Goal: Find specific page/section: Find specific page/section

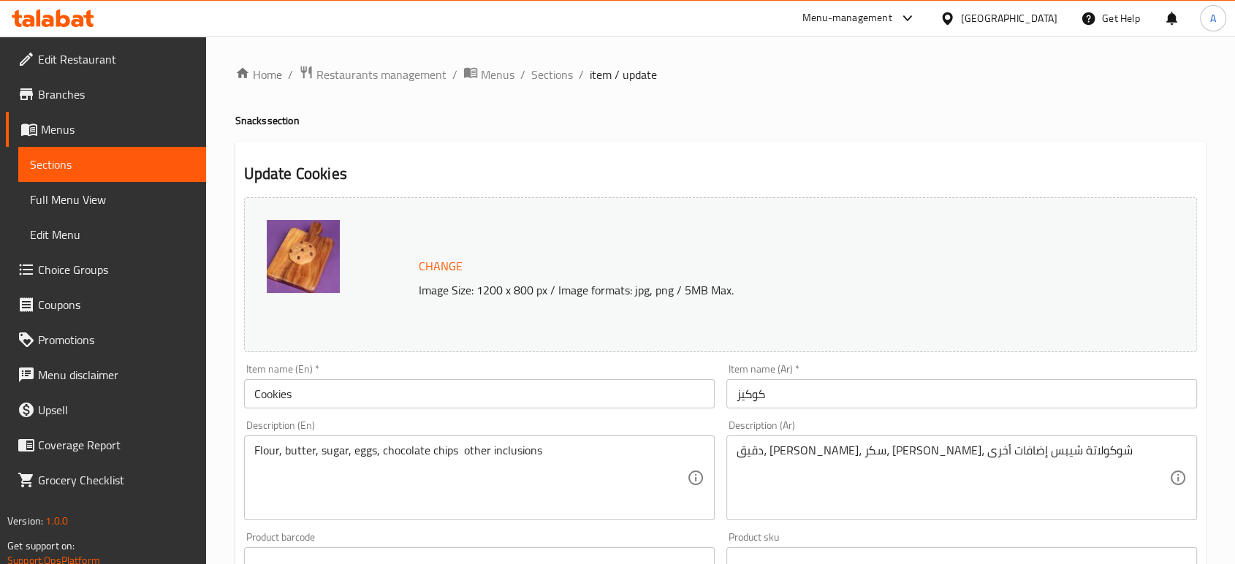
click at [1033, 22] on div "[GEOGRAPHIC_DATA]" at bounding box center [1009, 18] width 96 height 16
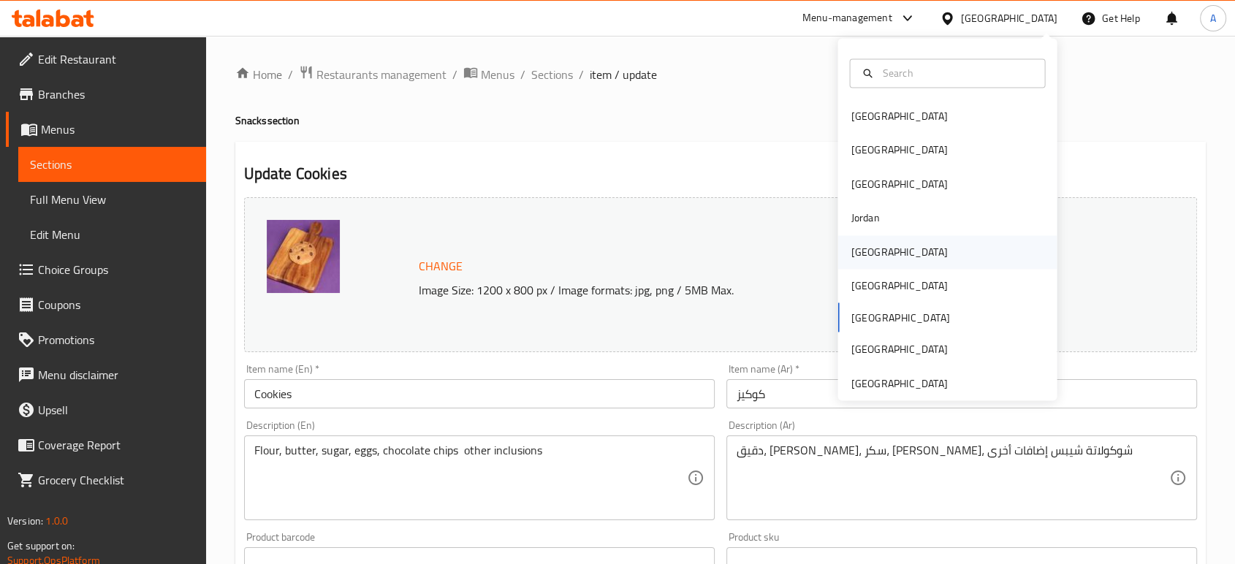
click at [877, 244] on div "[GEOGRAPHIC_DATA]" at bounding box center [899, 252] width 120 height 34
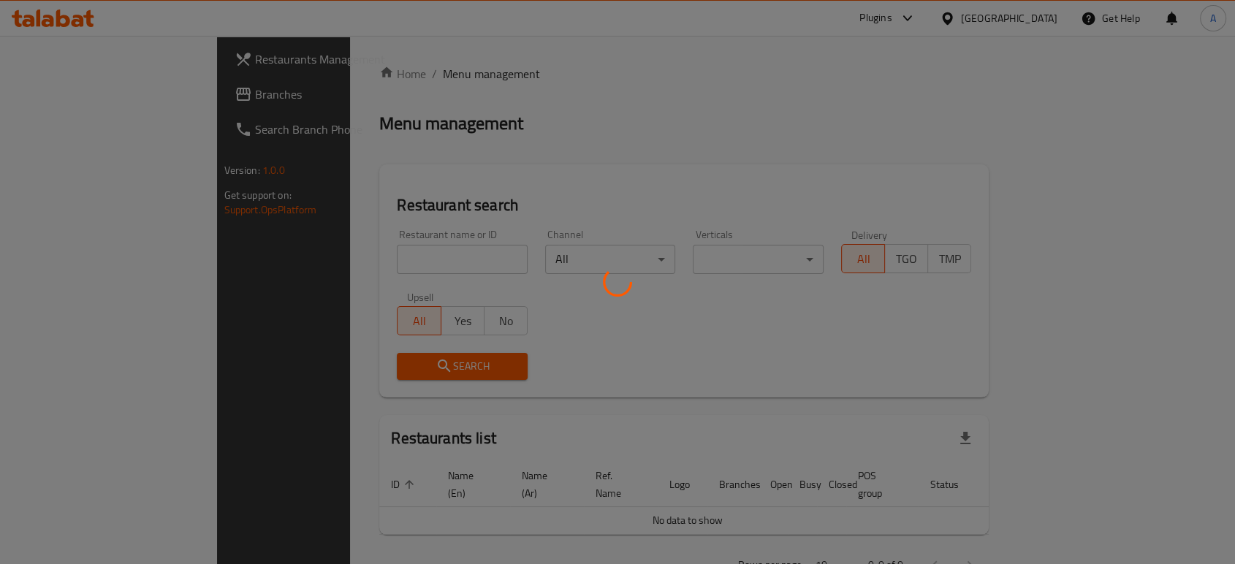
click at [93, 99] on div at bounding box center [617, 282] width 1235 height 564
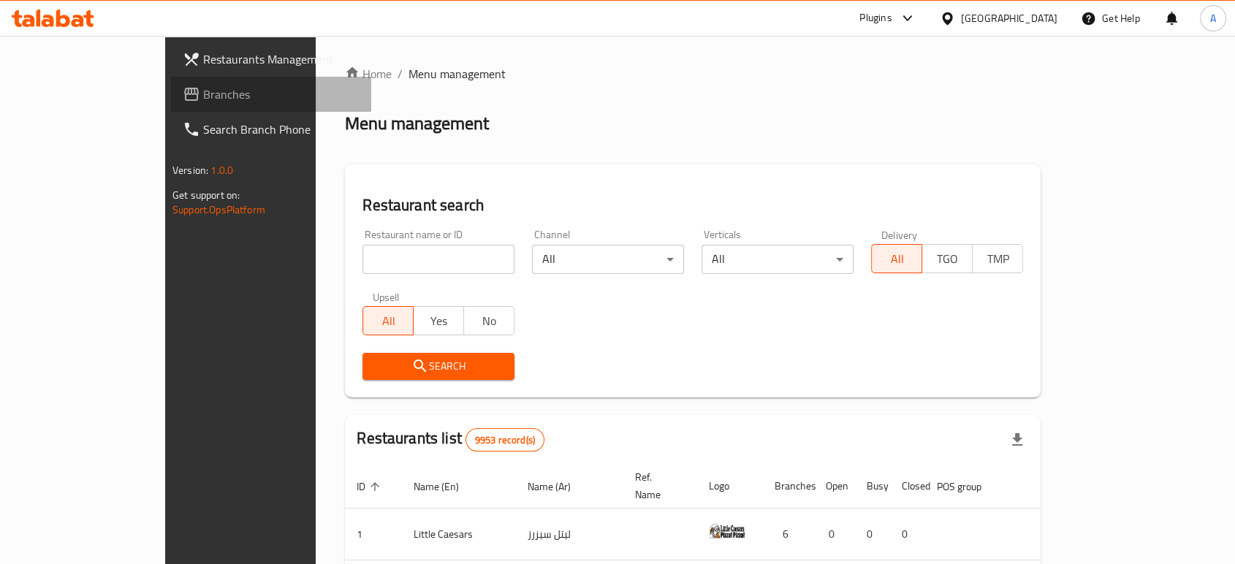
click at [203, 99] on span "Branches" at bounding box center [281, 95] width 156 height 18
